Goal: Task Accomplishment & Management: Complete application form

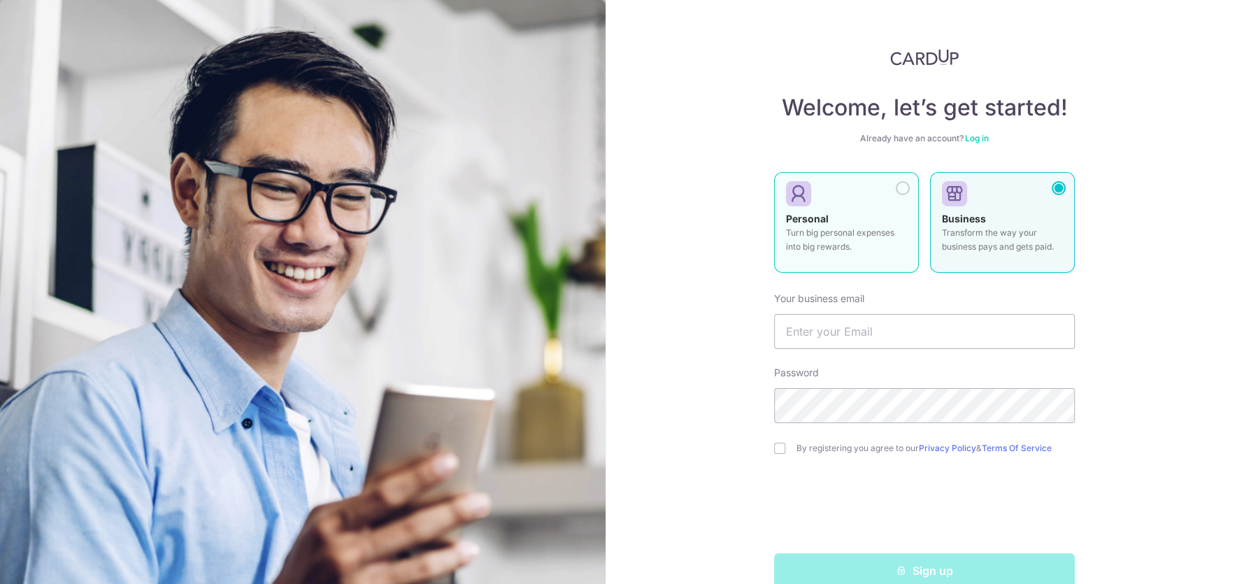
click at [896, 190] on div at bounding box center [903, 188] width 14 height 14
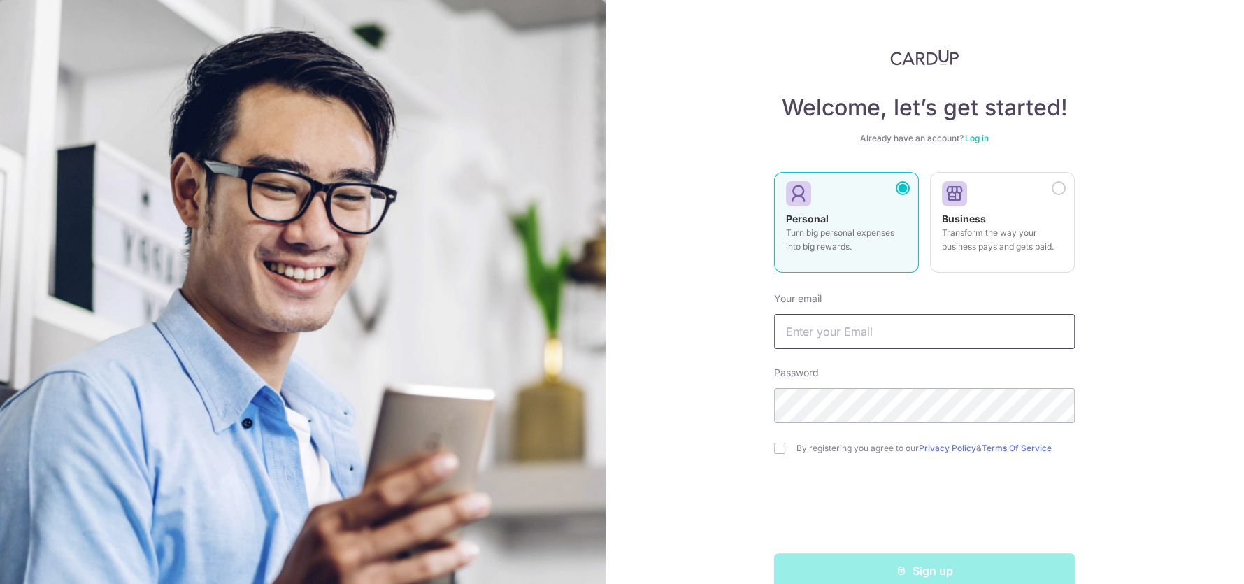
click at [830, 328] on input "text" at bounding box center [924, 331] width 301 height 35
type input "[EMAIL_ADDRESS][DOMAIN_NAME]"
click at [774, 450] on input "checkbox" at bounding box center [779, 448] width 11 height 11
checkbox input "true"
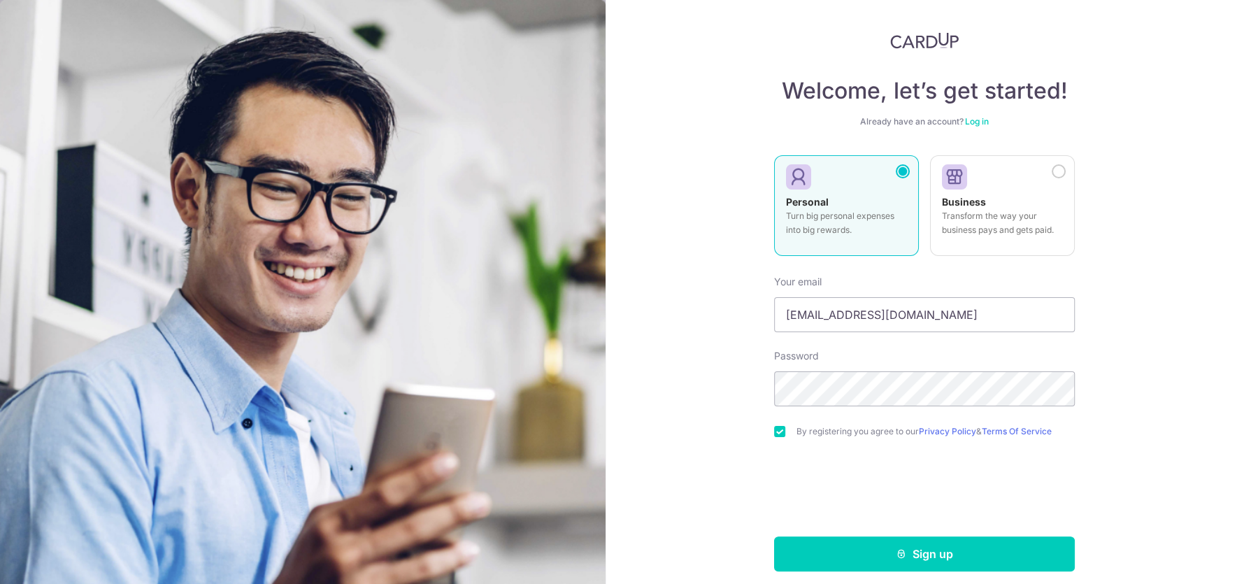
scroll to position [26, 0]
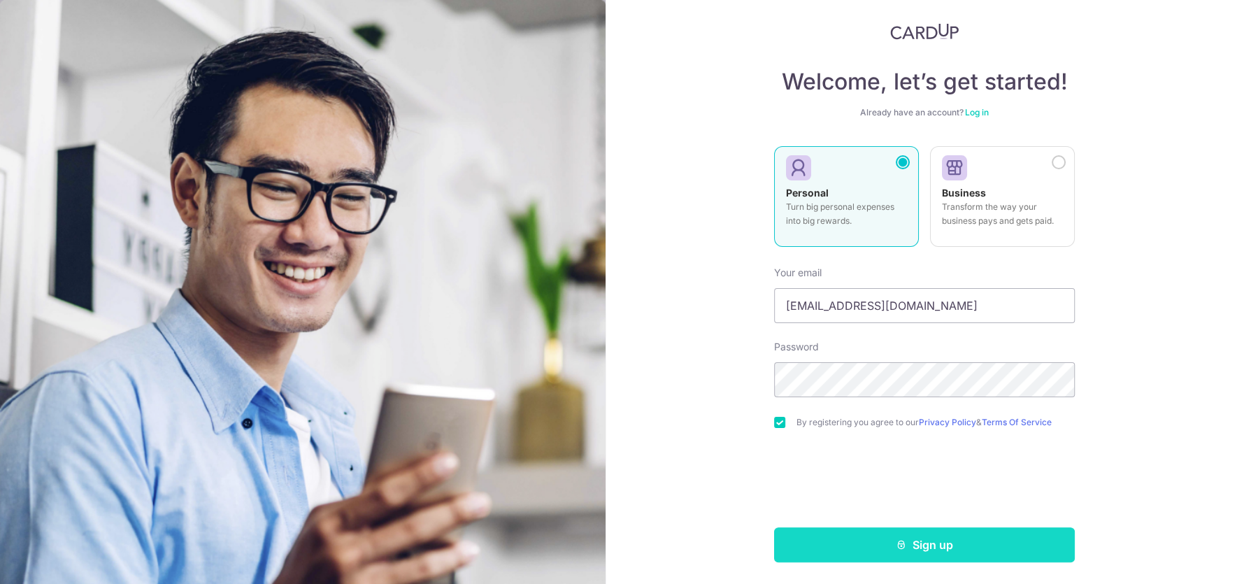
click at [945, 546] on button "Sign up" at bounding box center [924, 544] width 301 height 35
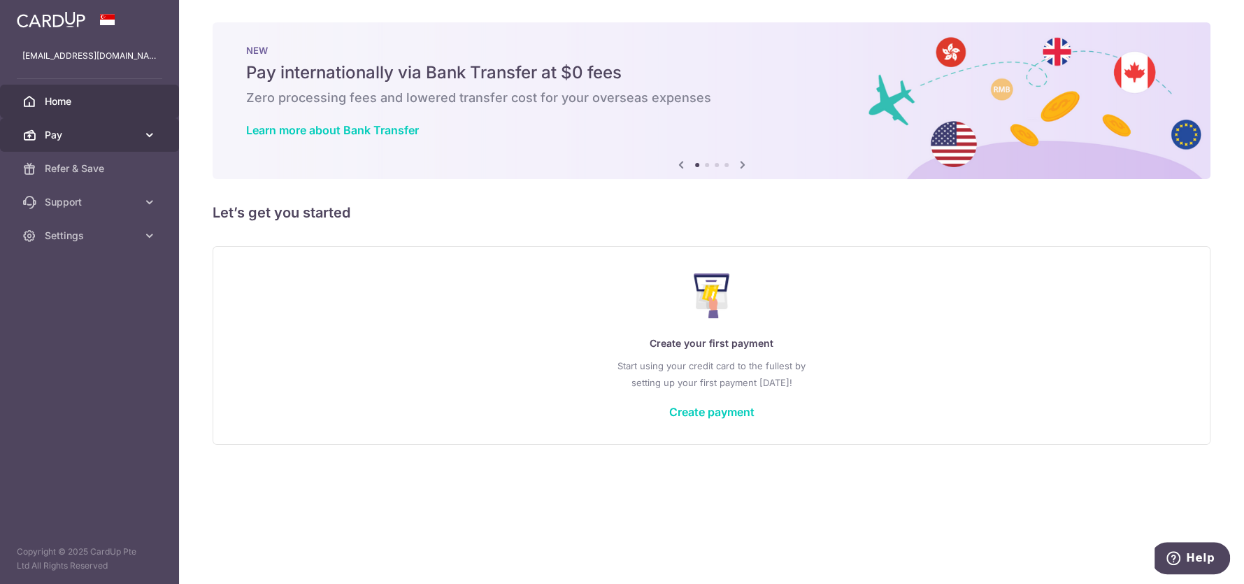
click at [124, 129] on span "Pay" at bounding box center [91, 135] width 92 height 14
click at [722, 410] on link "Create payment" at bounding box center [711, 412] width 85 height 14
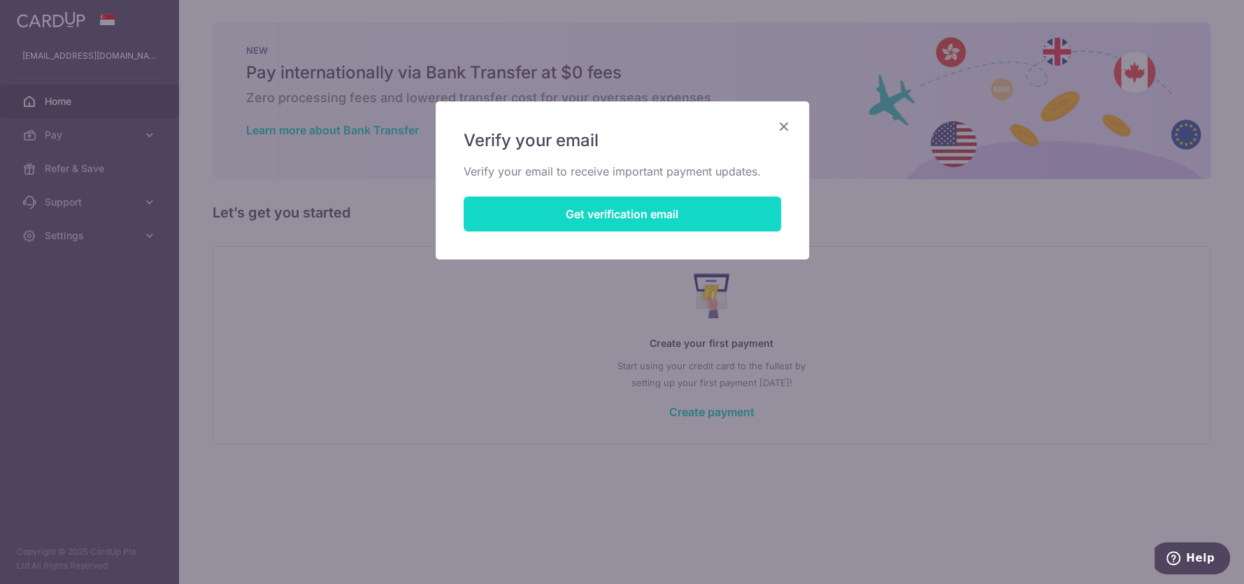
click at [593, 214] on button "Get verification email" at bounding box center [622, 213] width 317 height 35
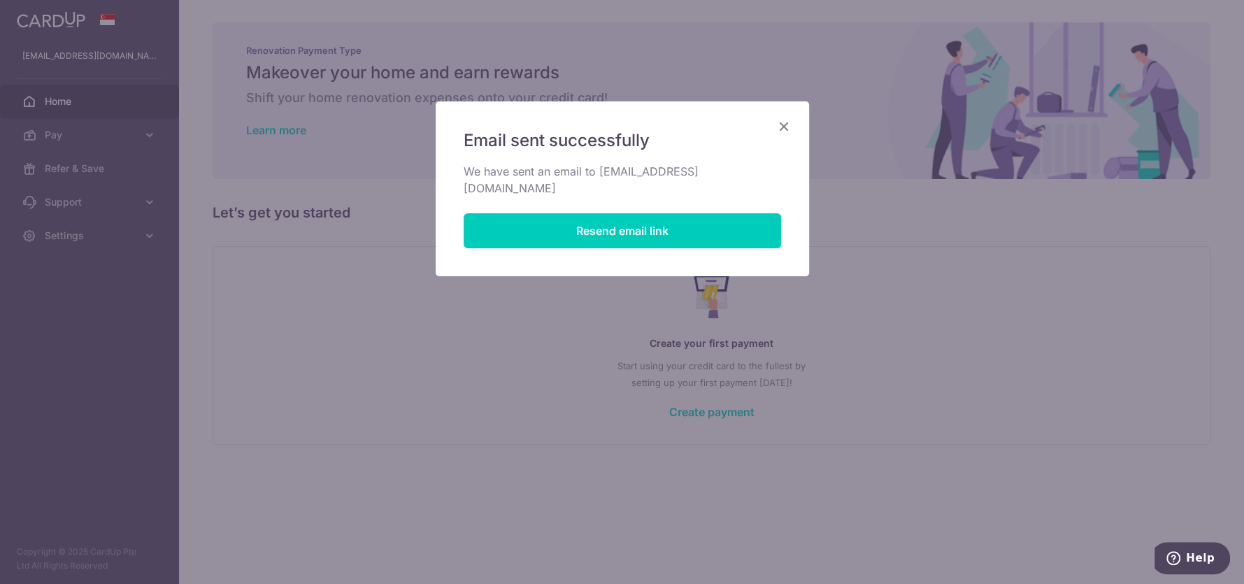
click at [784, 123] on icon "Close" at bounding box center [783, 125] width 17 height 17
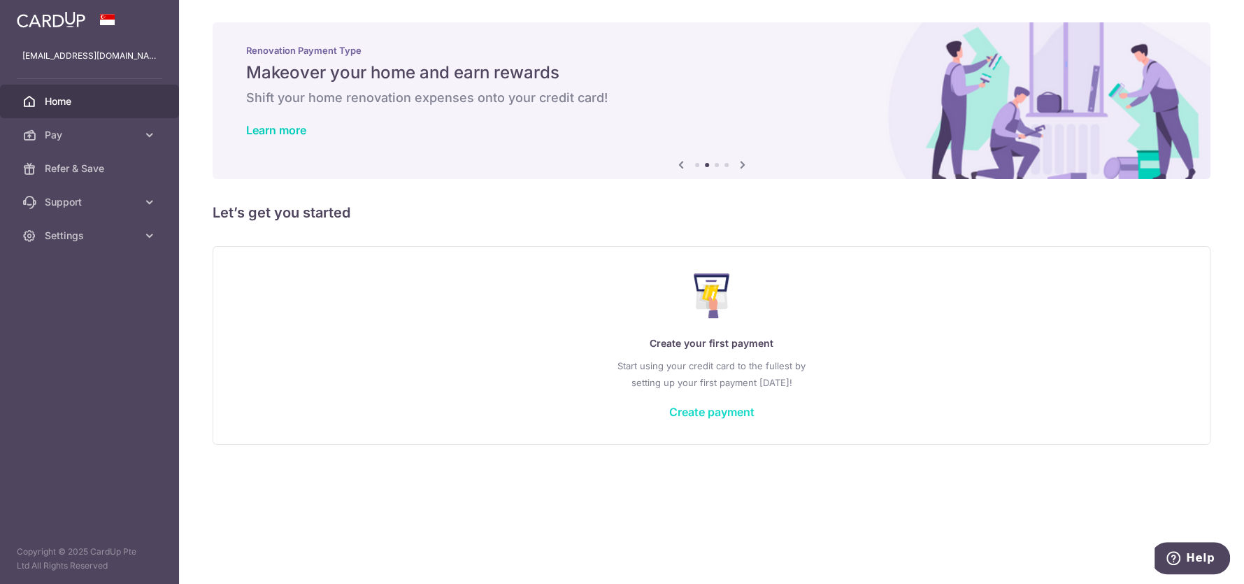
click at [682, 413] on link "Create payment" at bounding box center [711, 412] width 85 height 14
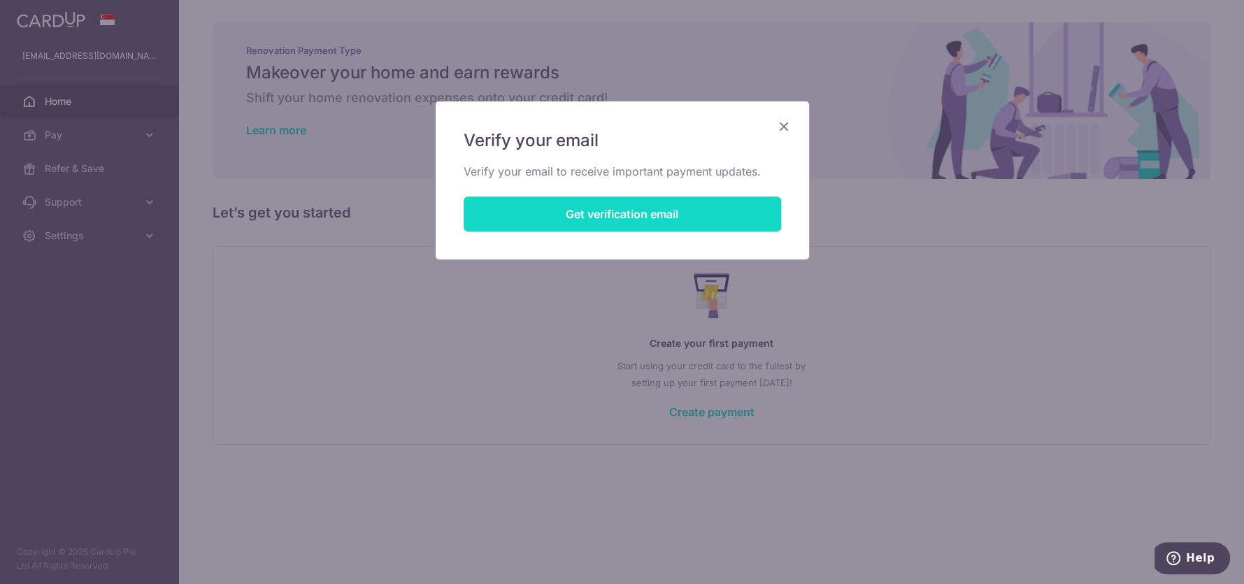
click at [668, 212] on button "Get verification email" at bounding box center [622, 213] width 317 height 35
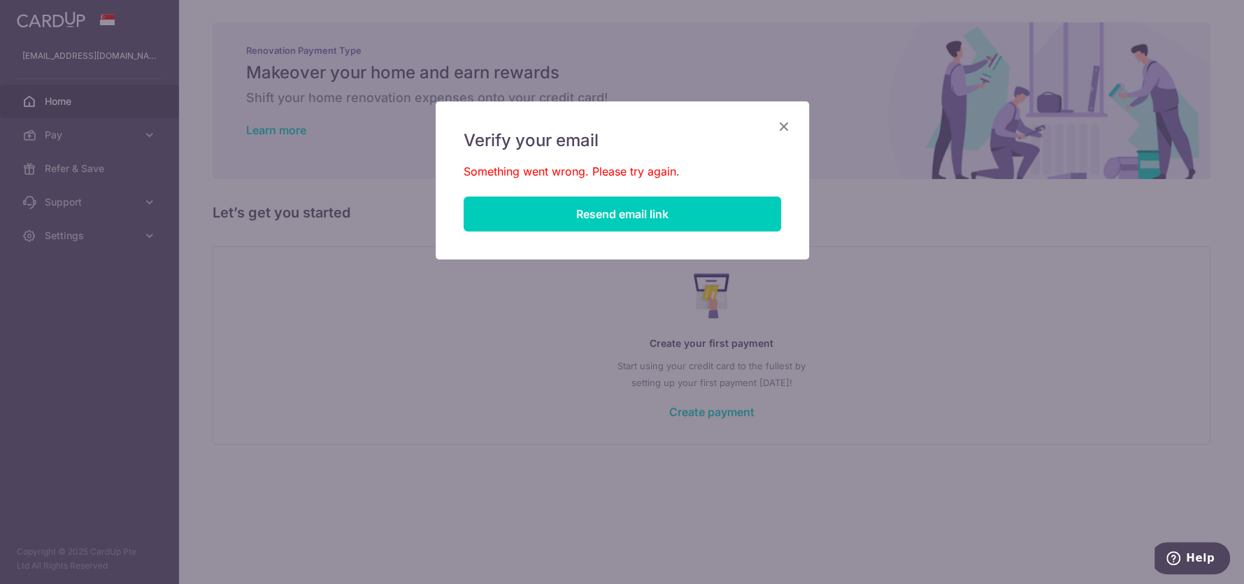
click at [789, 126] on icon "Close" at bounding box center [783, 125] width 17 height 17
